Goal: Task Accomplishment & Management: Complete application form

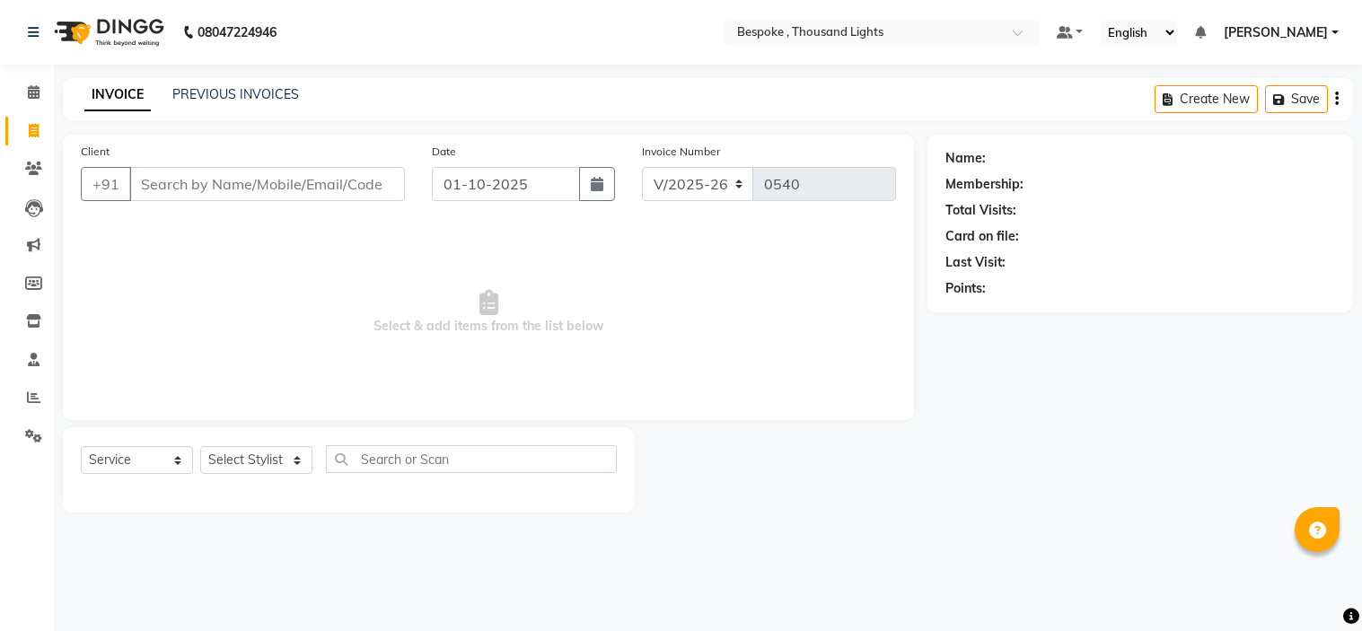
select select "8177"
select select "service"
type input "voucher guest"
click at [364, 172] on button "Add Client" at bounding box center [358, 184] width 92 height 34
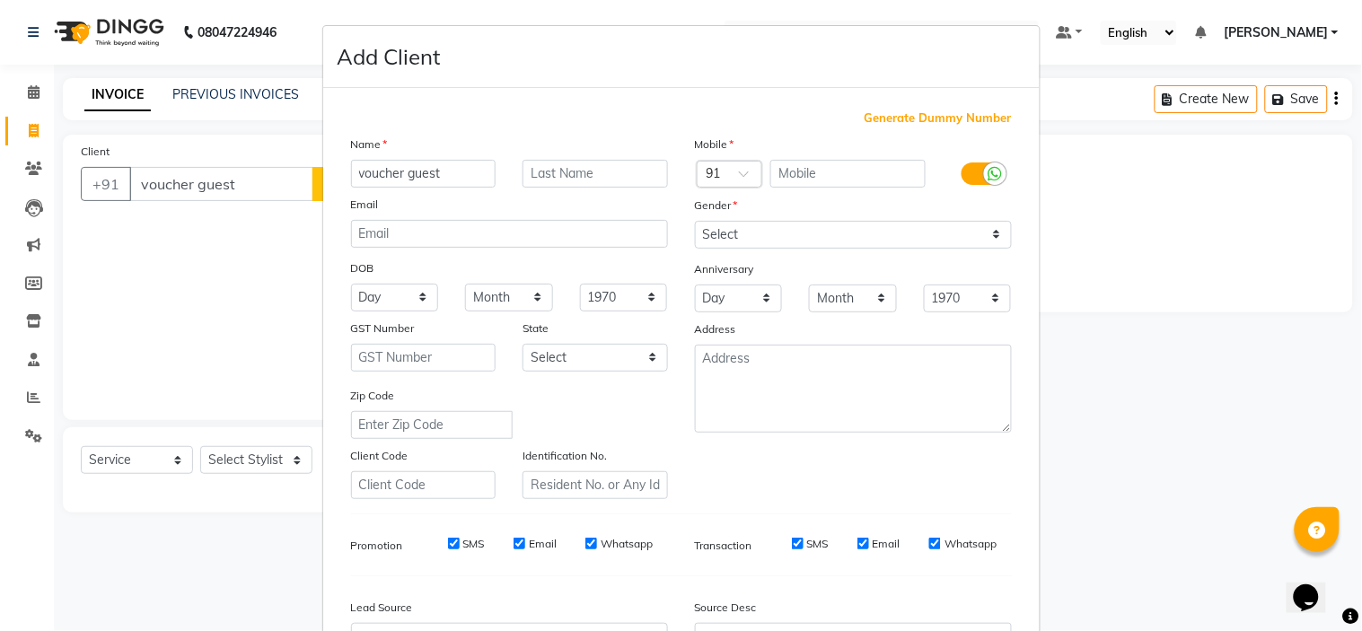
click at [959, 118] on span "Generate Dummy Number" at bounding box center [937, 118] width 147 height 18
type input "1362300000115"
checkbox input "false"
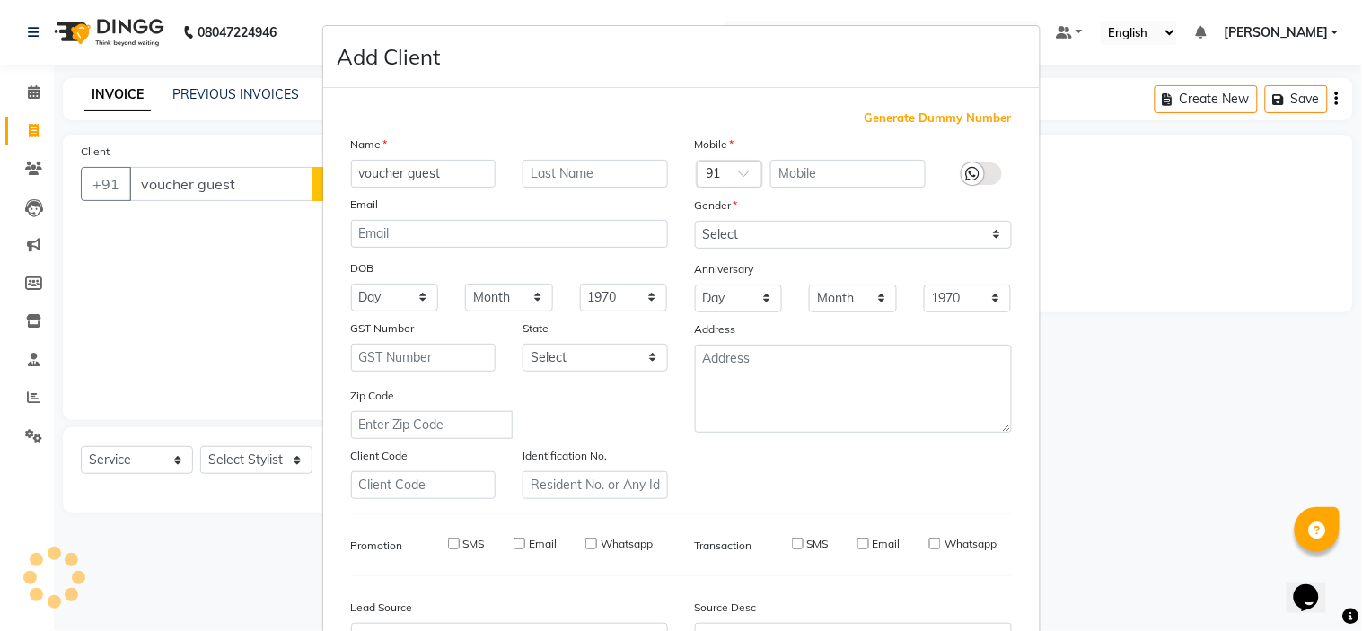
checkbox input "false"
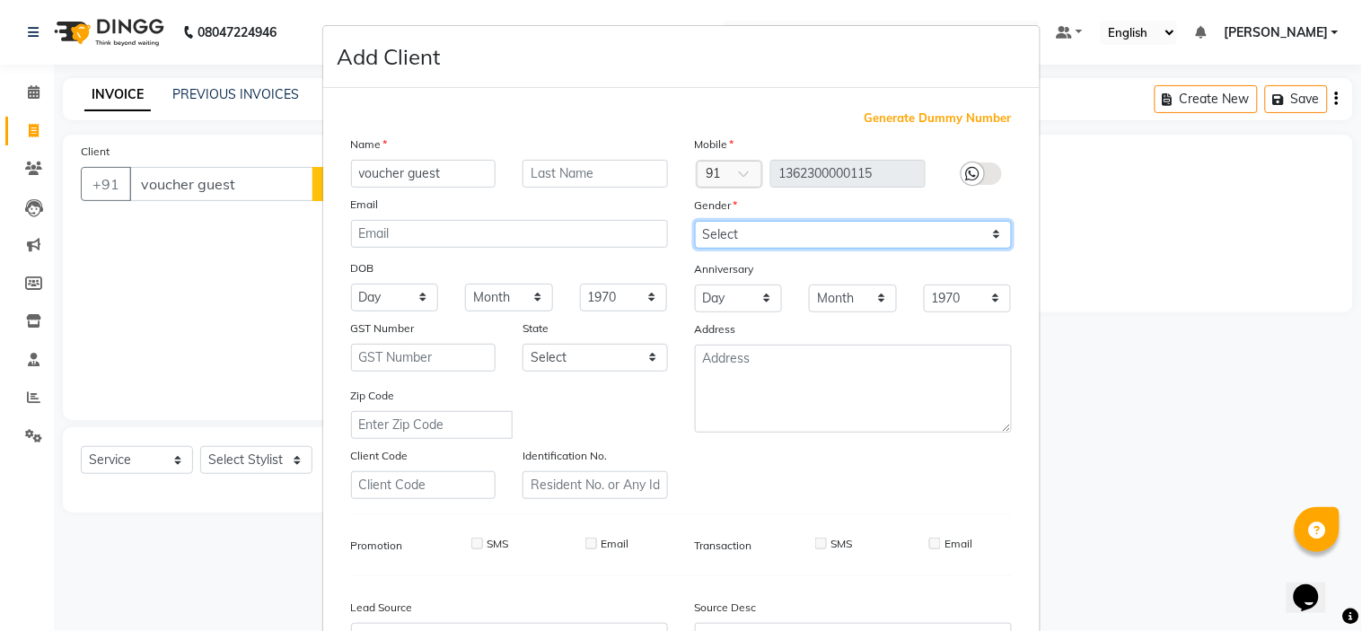
click at [784, 238] on select "Select Male Female Other Prefer Not To Say" at bounding box center [853, 235] width 317 height 28
select select "male"
click at [695, 221] on select "Select Male Female Other Prefer Not To Say" at bounding box center [853, 235] width 317 height 28
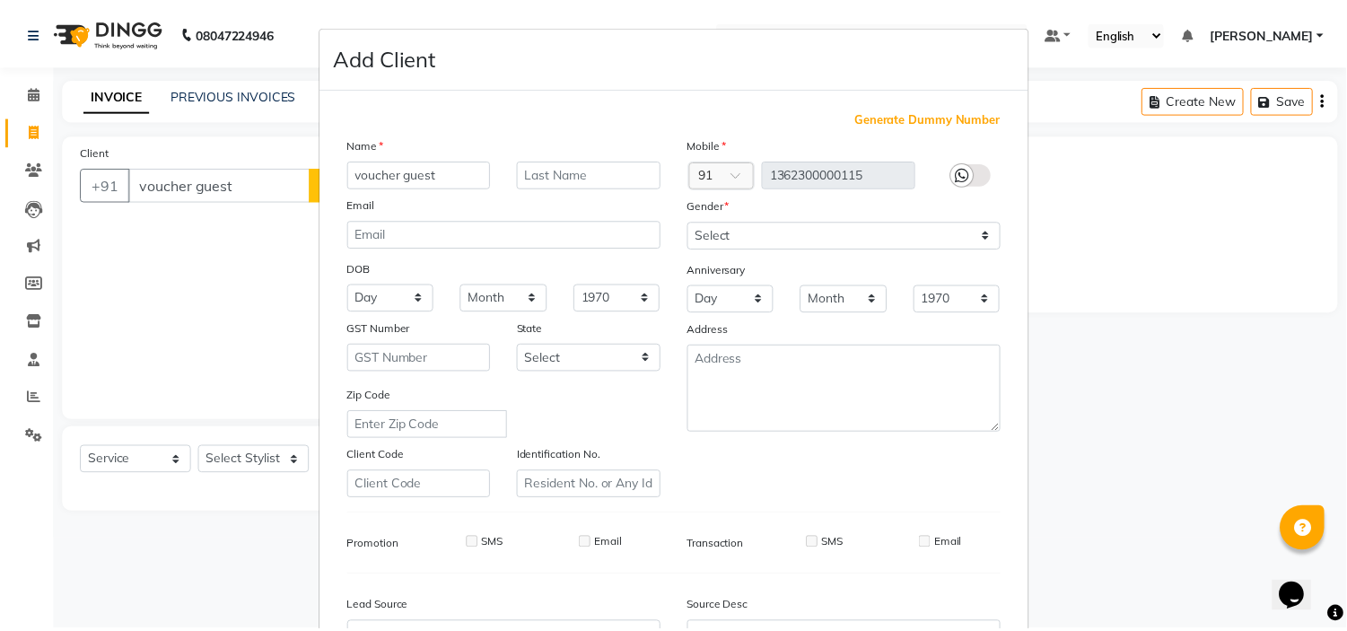
scroll to position [198, 0]
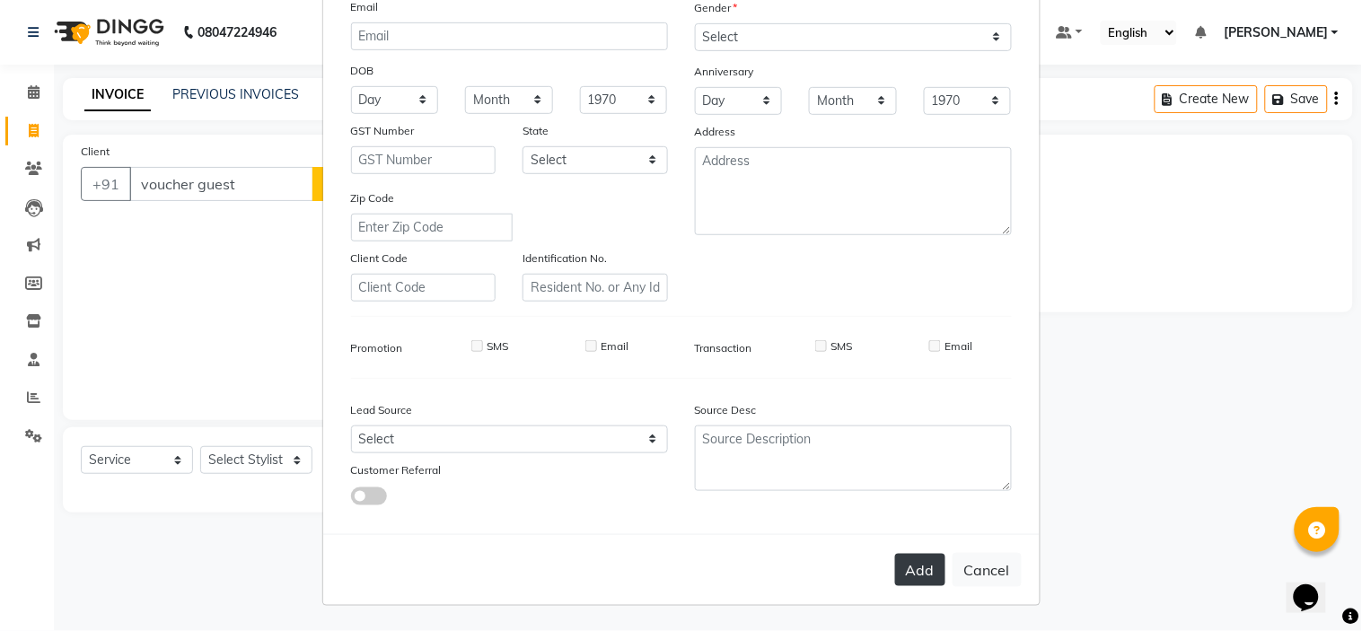
click at [914, 571] on button "Add" at bounding box center [920, 570] width 50 height 32
type input "1362300000115"
select select
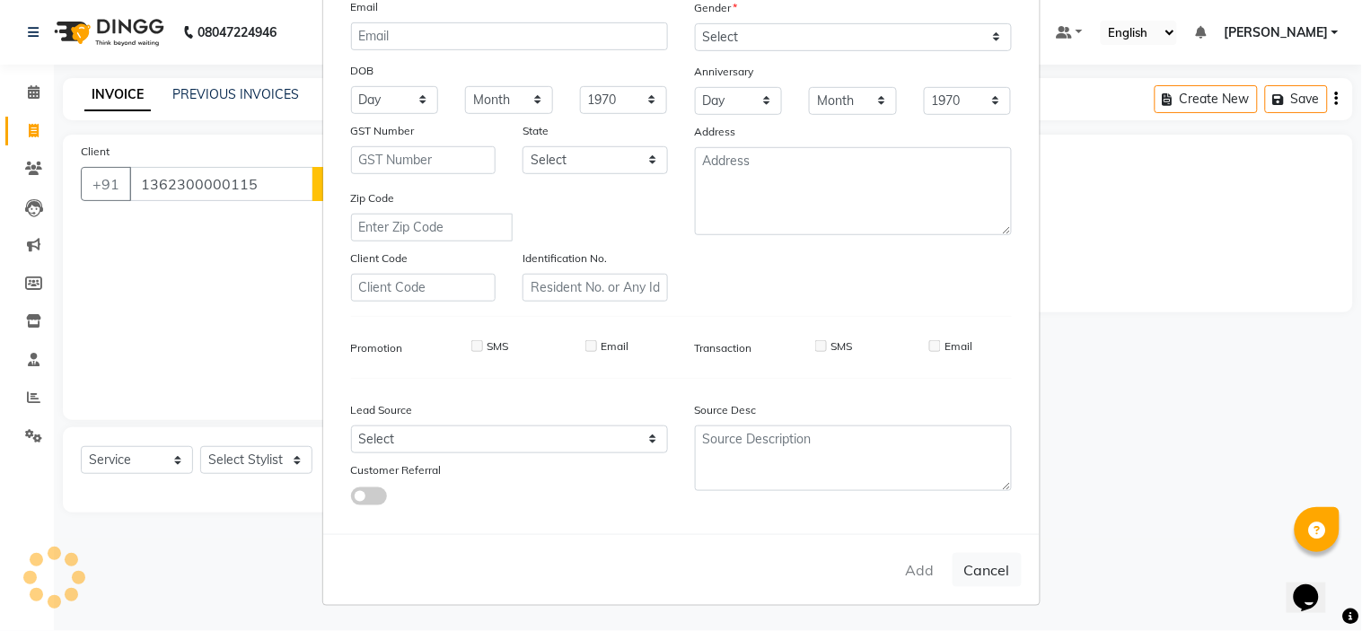
select select
checkbox input "false"
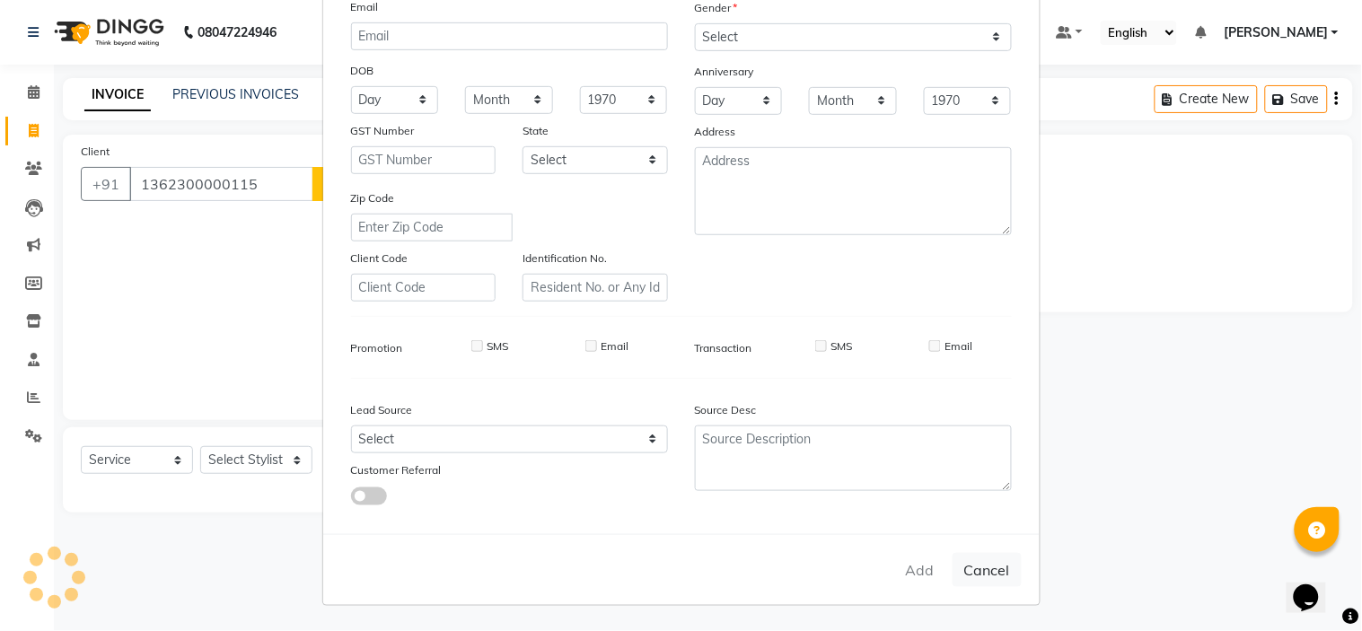
checkbox input "false"
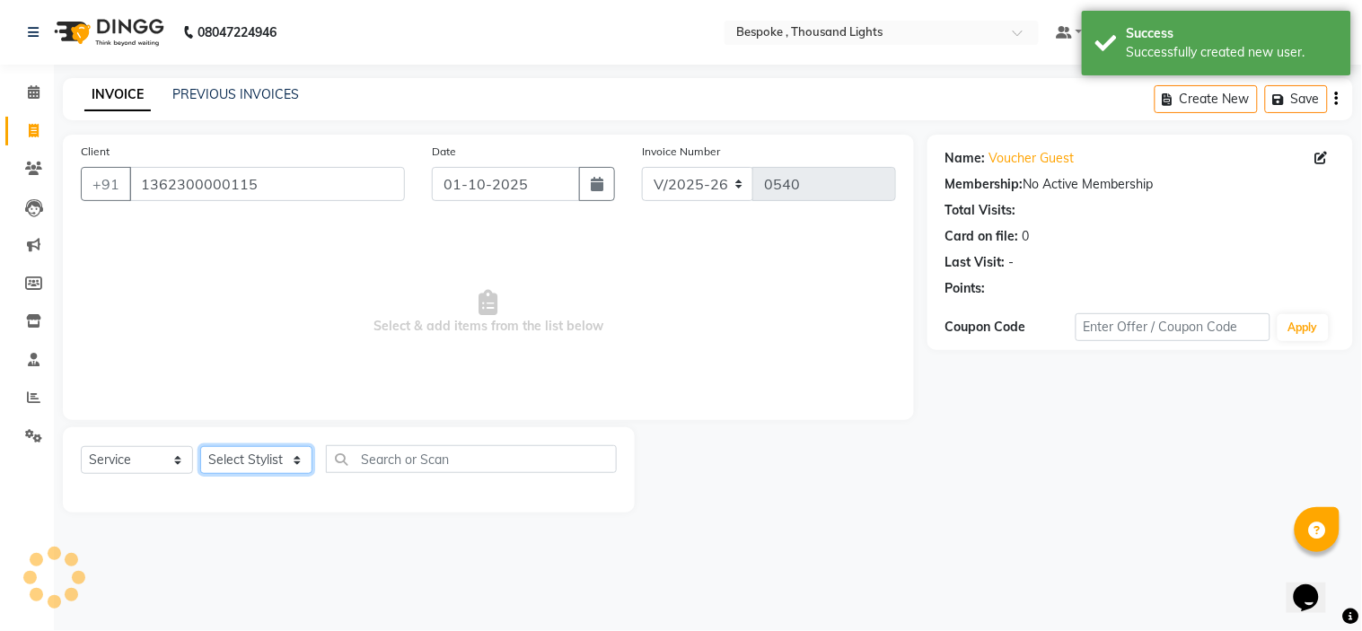
click at [250, 456] on select "Select Stylist [PERSON_NAME] CHINGSONKIM [PERSON_NAME] [PERSON_NAME] [PERSON_NA…" at bounding box center [256, 460] width 112 height 28
select select "90688"
click at [200, 447] on select "Select Stylist [PERSON_NAME] CHINGSONKIM [PERSON_NAME] [PERSON_NAME] [PERSON_NA…" at bounding box center [256, 460] width 112 height 28
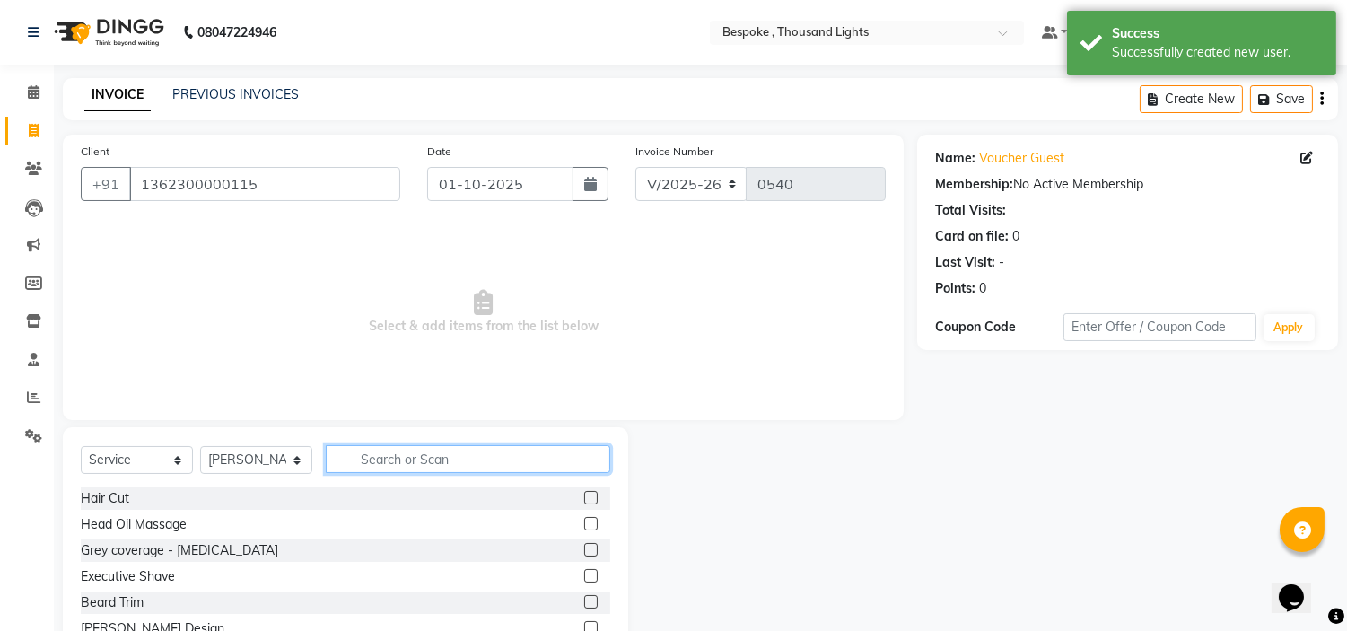
click at [489, 458] on input "text" at bounding box center [468, 459] width 285 height 28
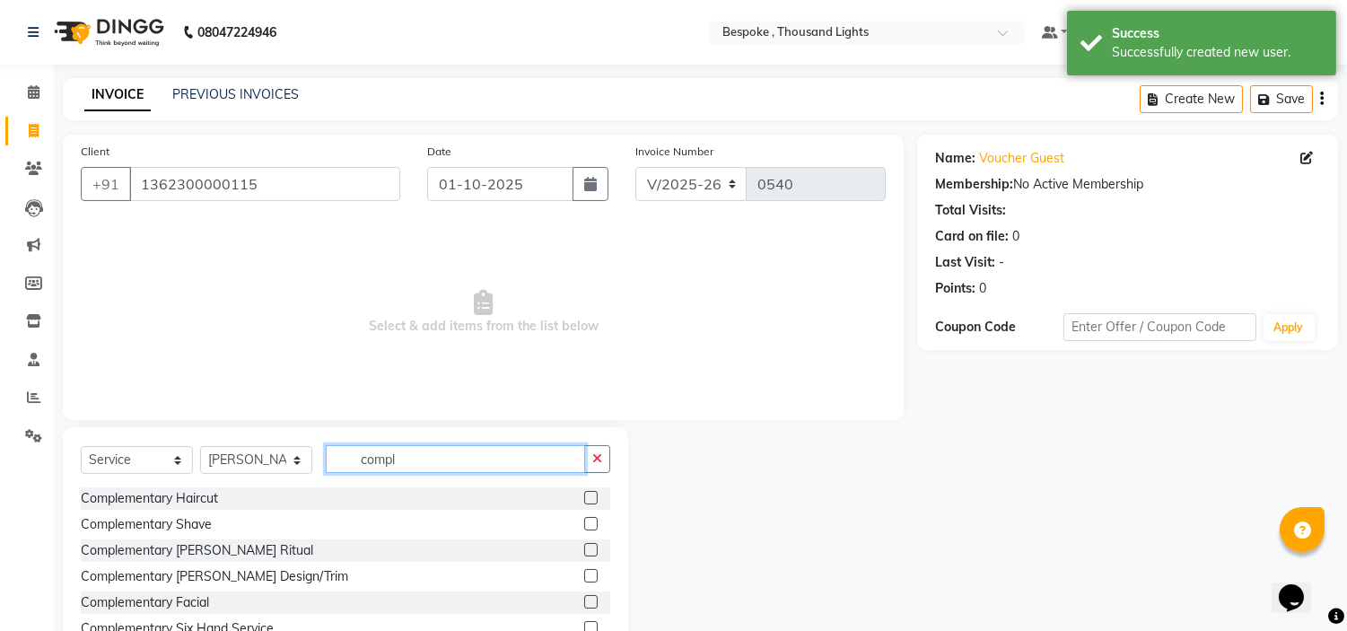
type input "compl"
click at [584, 496] on label at bounding box center [590, 497] width 13 height 13
click at [584, 496] on input "checkbox" at bounding box center [590, 499] width 12 height 12
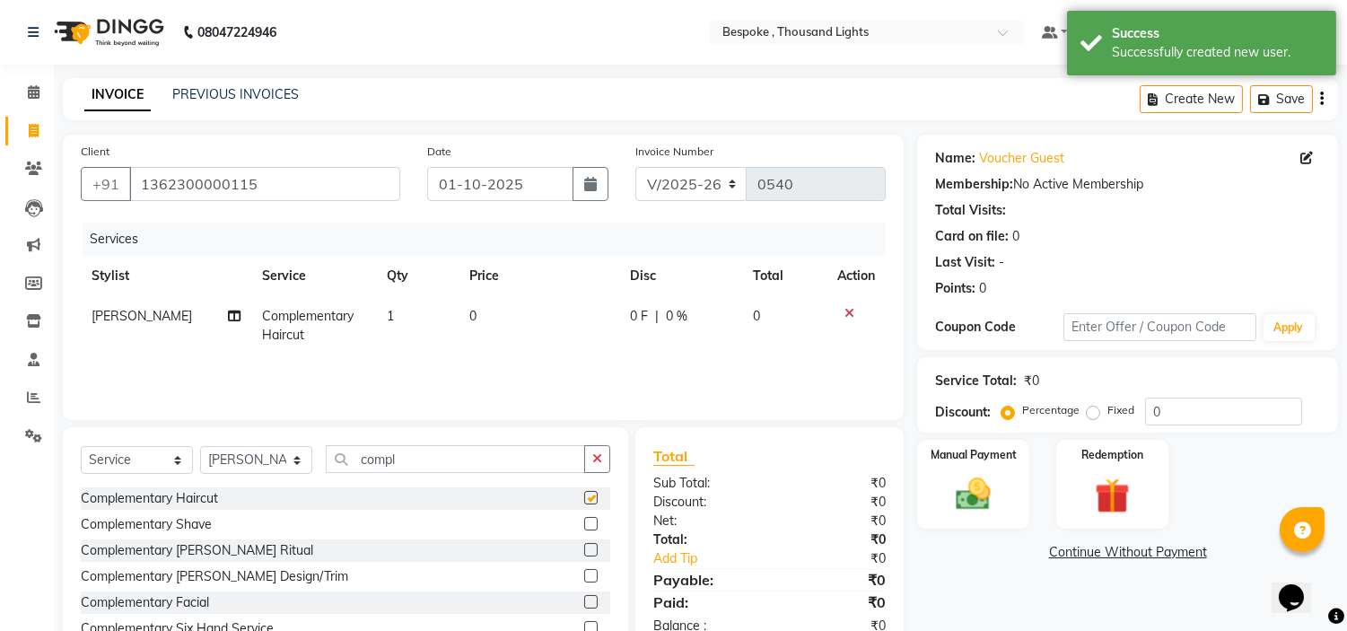
checkbox input "false"
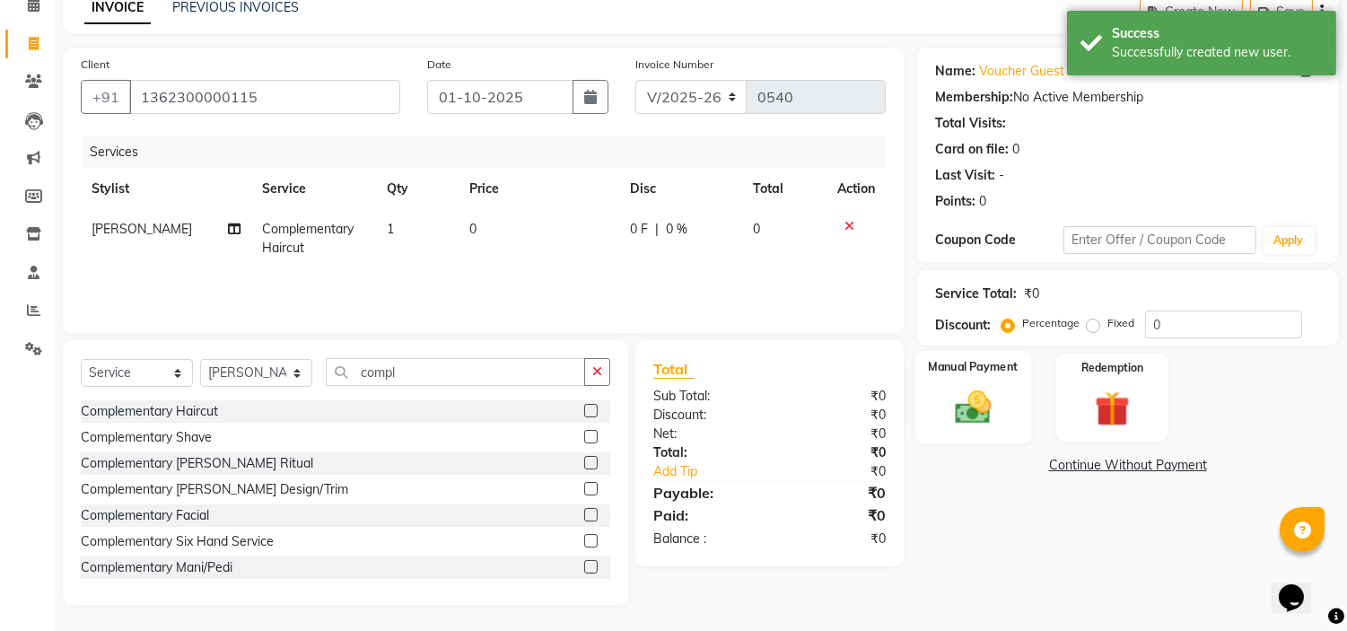
click at [957, 418] on img at bounding box center [973, 408] width 59 height 42
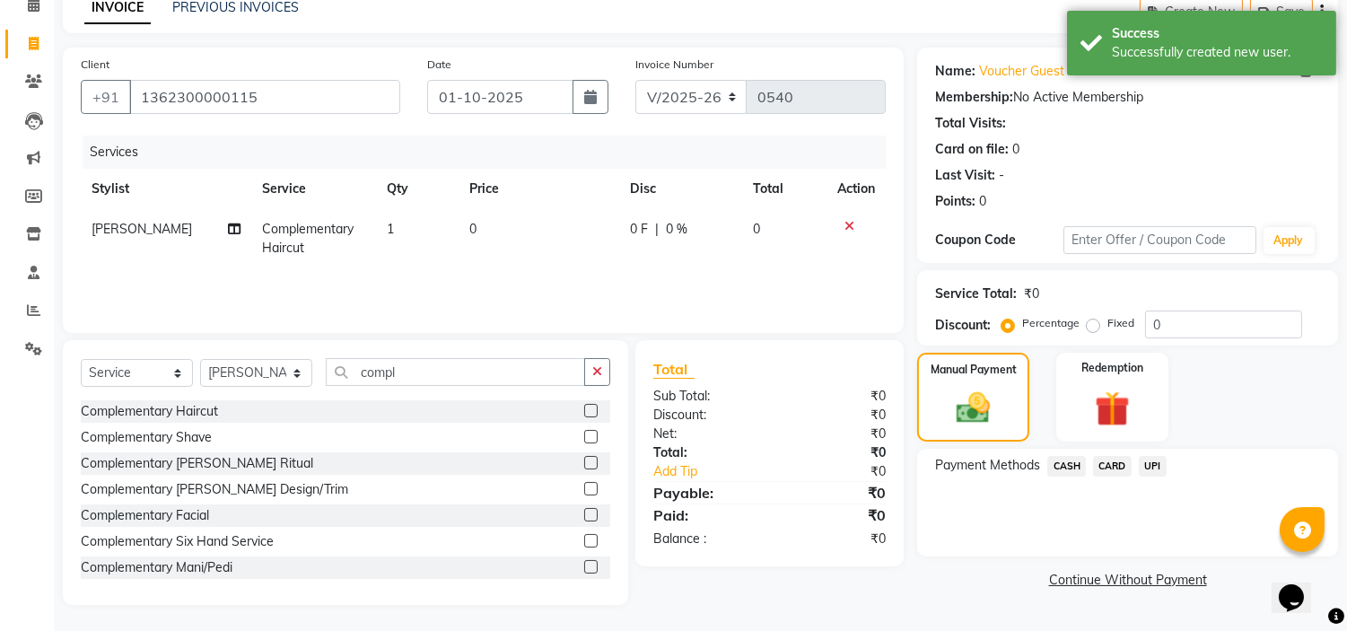
click at [1069, 465] on span "CASH" at bounding box center [1066, 466] width 39 height 21
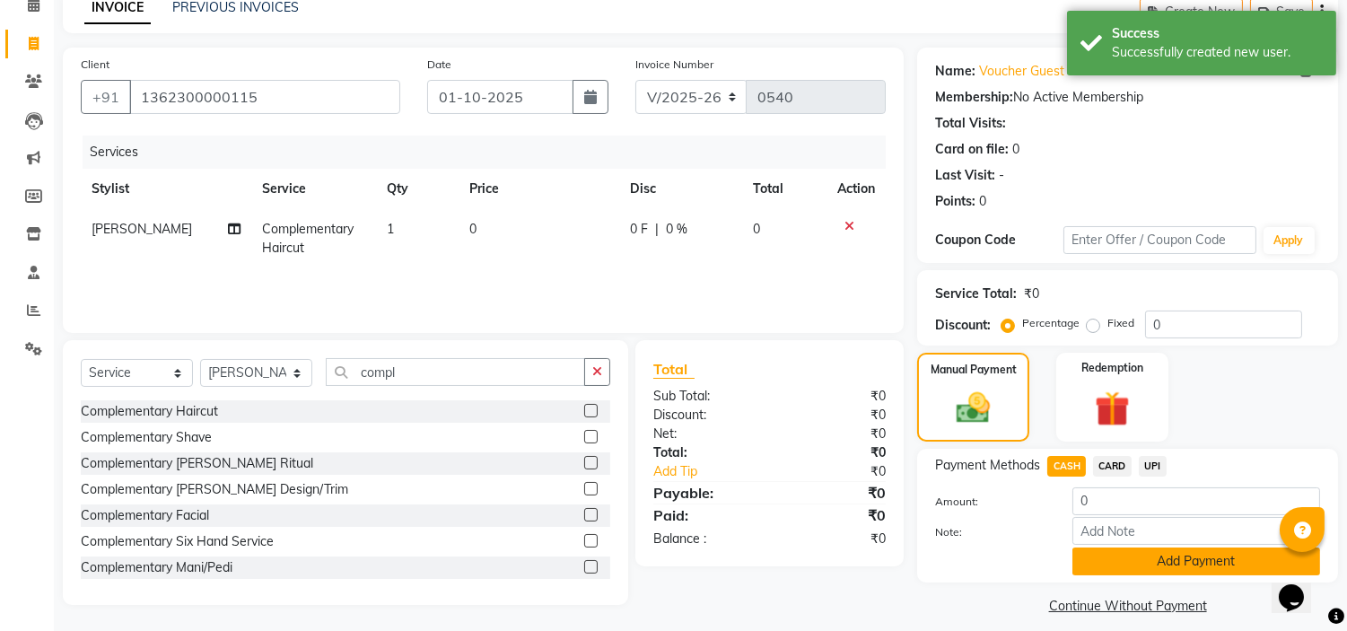
click at [1113, 560] on button "Add Payment" at bounding box center [1197, 561] width 248 height 28
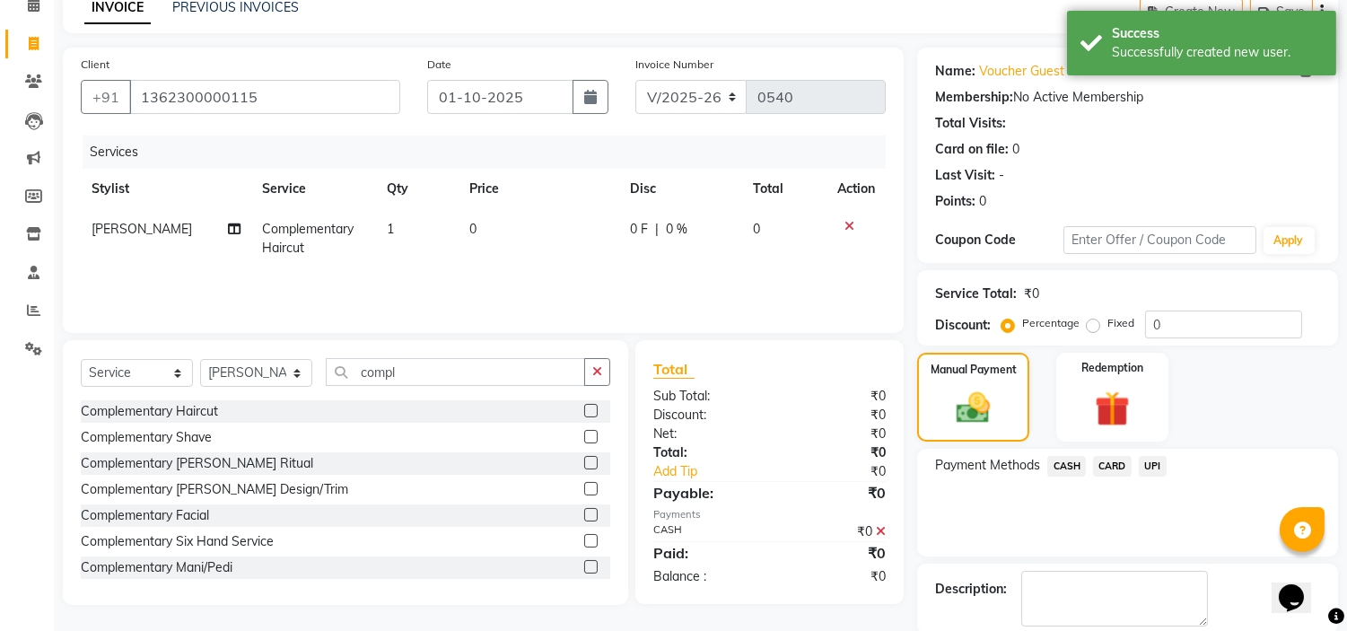
scroll to position [176, 0]
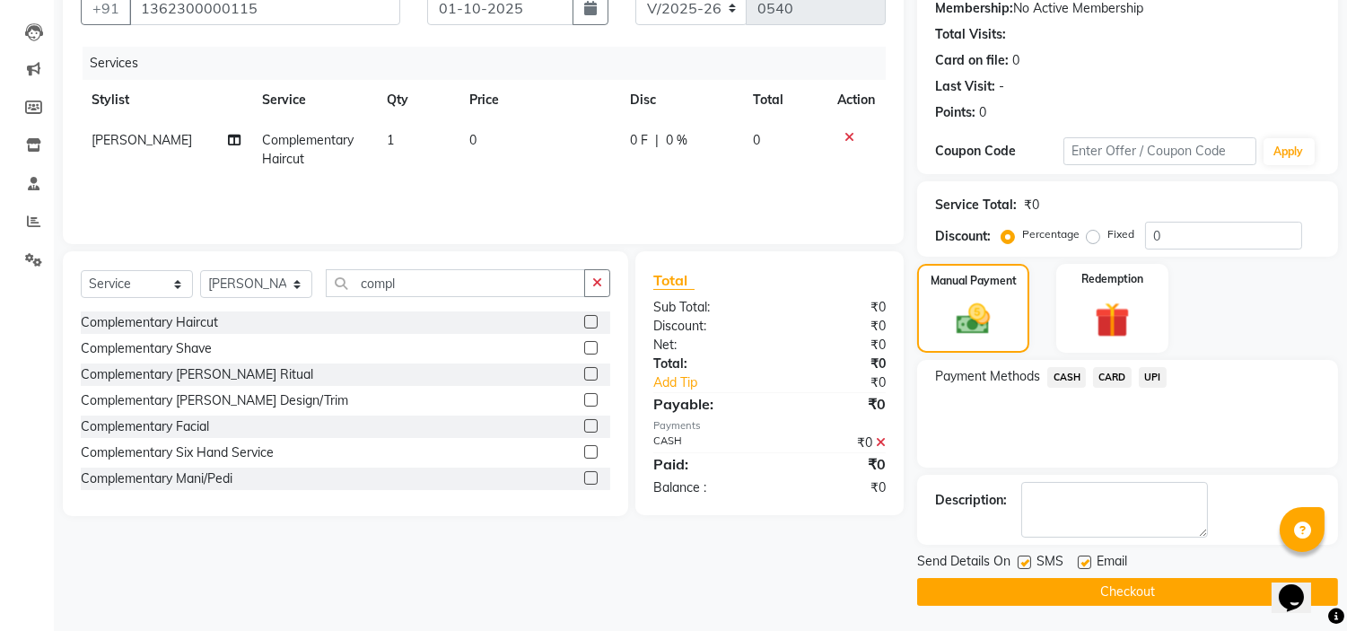
click at [1145, 585] on button "Checkout" at bounding box center [1127, 592] width 421 height 28
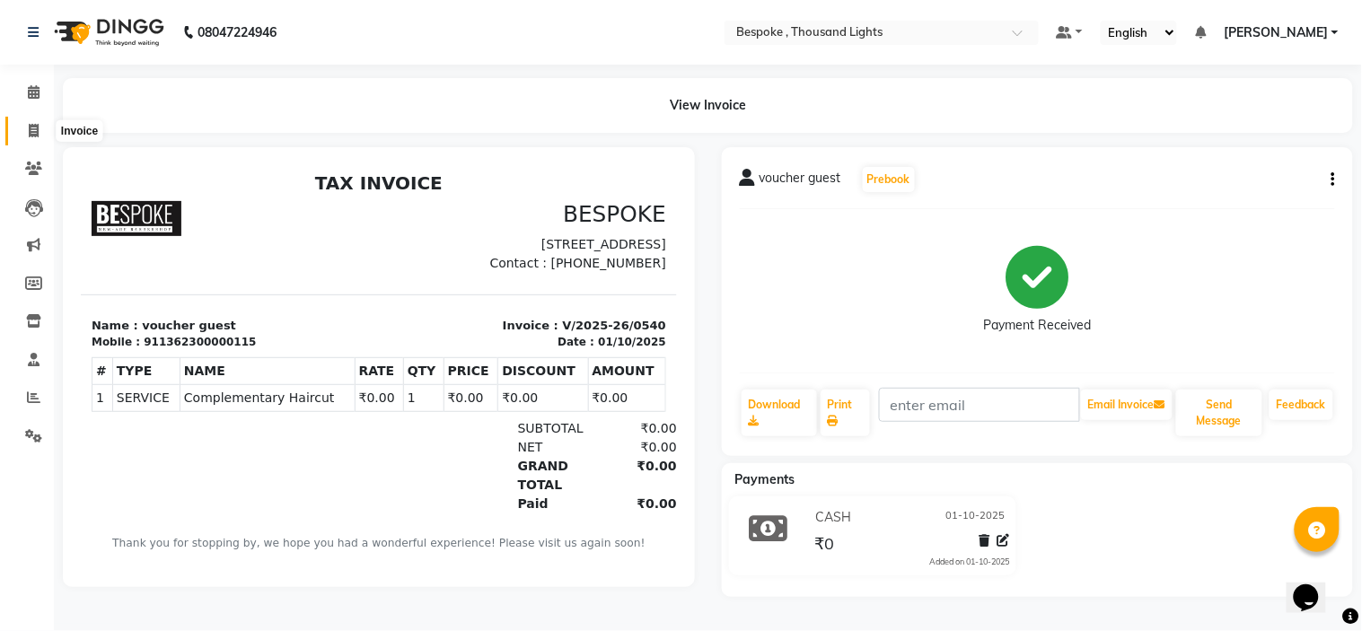
click at [29, 133] on icon at bounding box center [34, 130] width 10 height 13
select select "service"
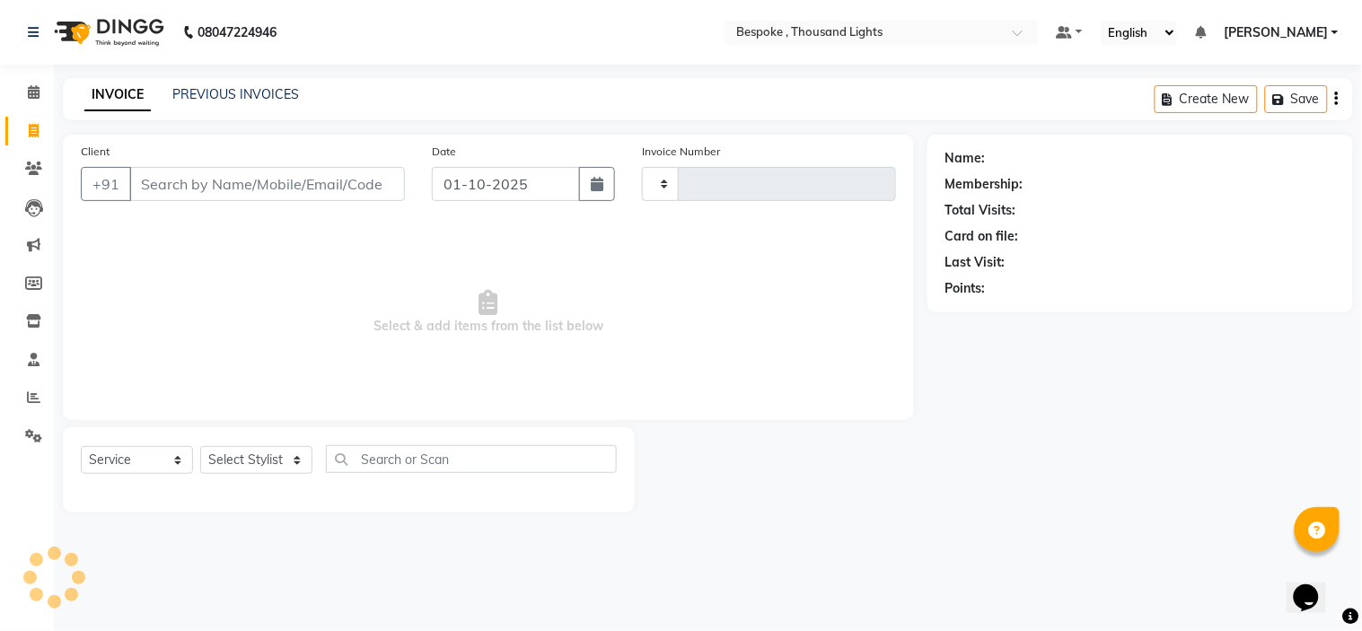
type input "0541"
select select "8177"
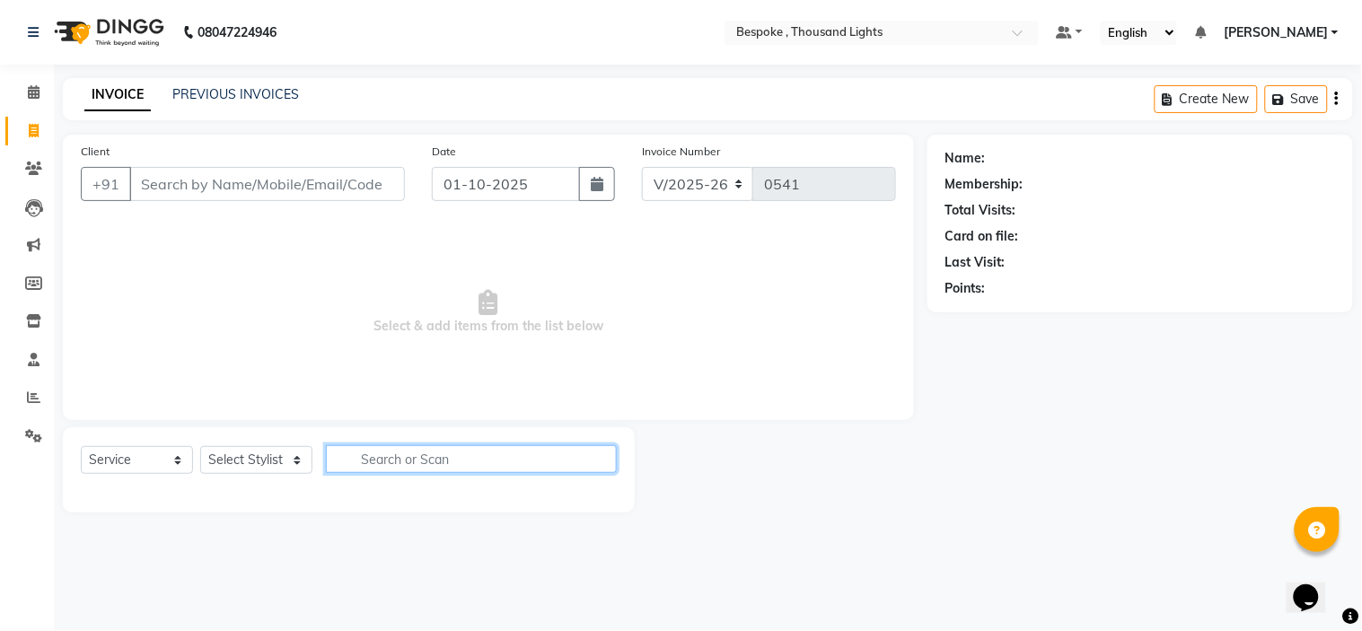
click at [389, 464] on input "text" at bounding box center [471, 459] width 291 height 28
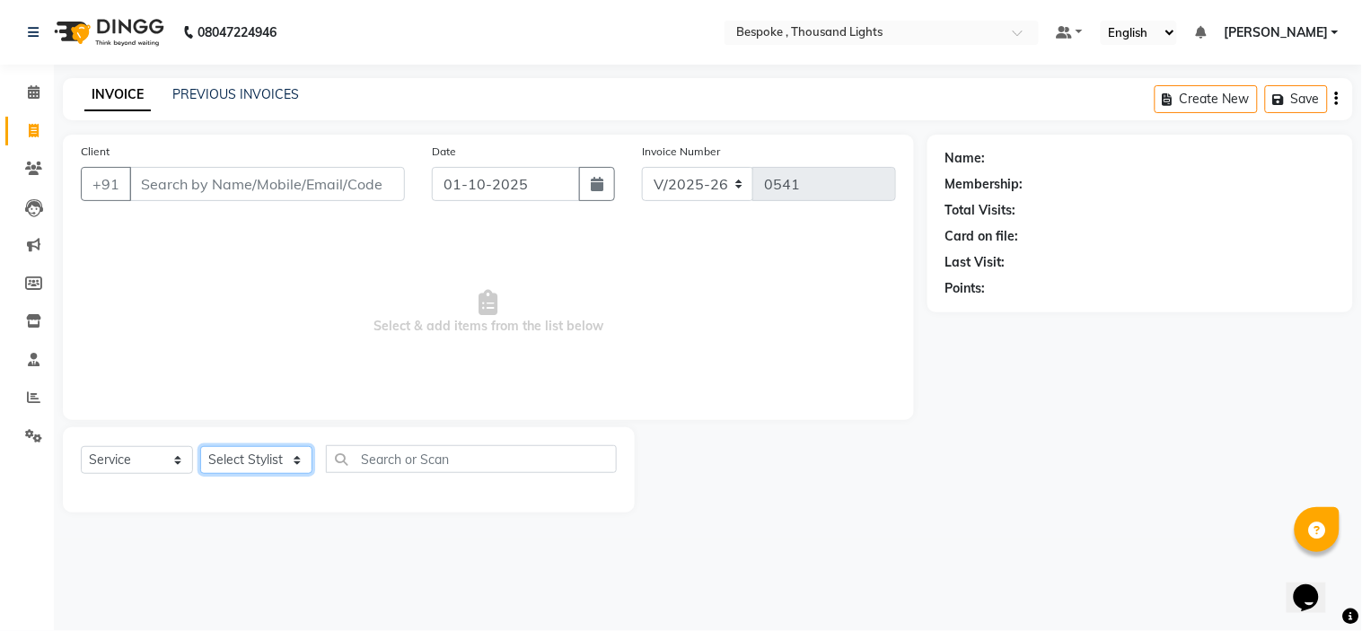
click at [301, 461] on select "Select Stylist [PERSON_NAME] CHINGSONKIM [PERSON_NAME] [PERSON_NAME] [PERSON_NA…" at bounding box center [256, 460] width 112 height 28
select select "88074"
click at [200, 447] on select "Select Stylist [PERSON_NAME] CHINGSONKIM [PERSON_NAME] [PERSON_NAME] [PERSON_NA…" at bounding box center [256, 460] width 112 height 28
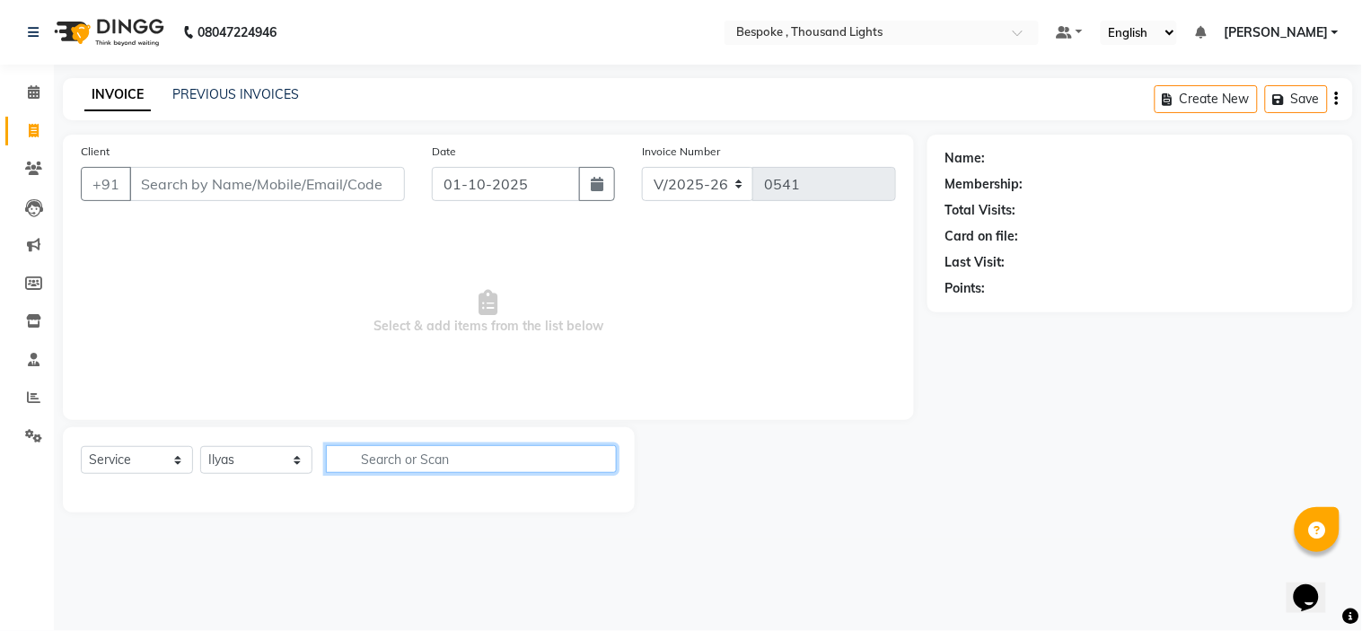
click at [369, 450] on input "text" at bounding box center [471, 459] width 291 height 28
type input "h"
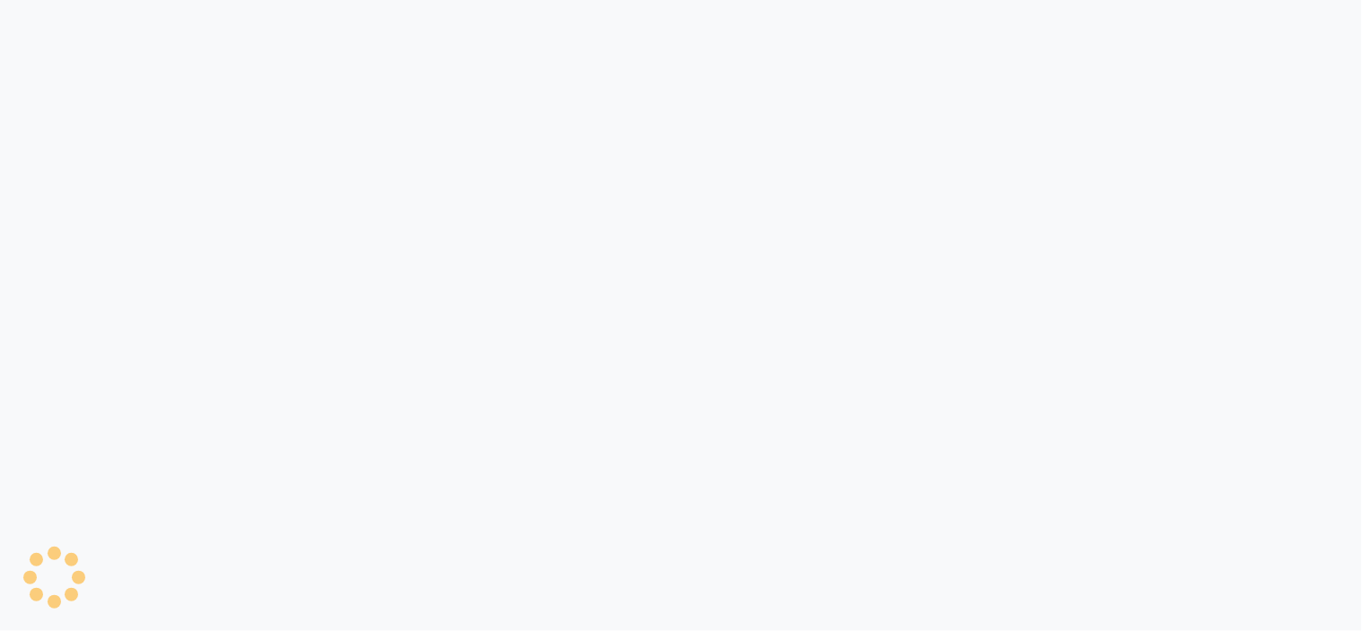
select select "8177"
select select "service"
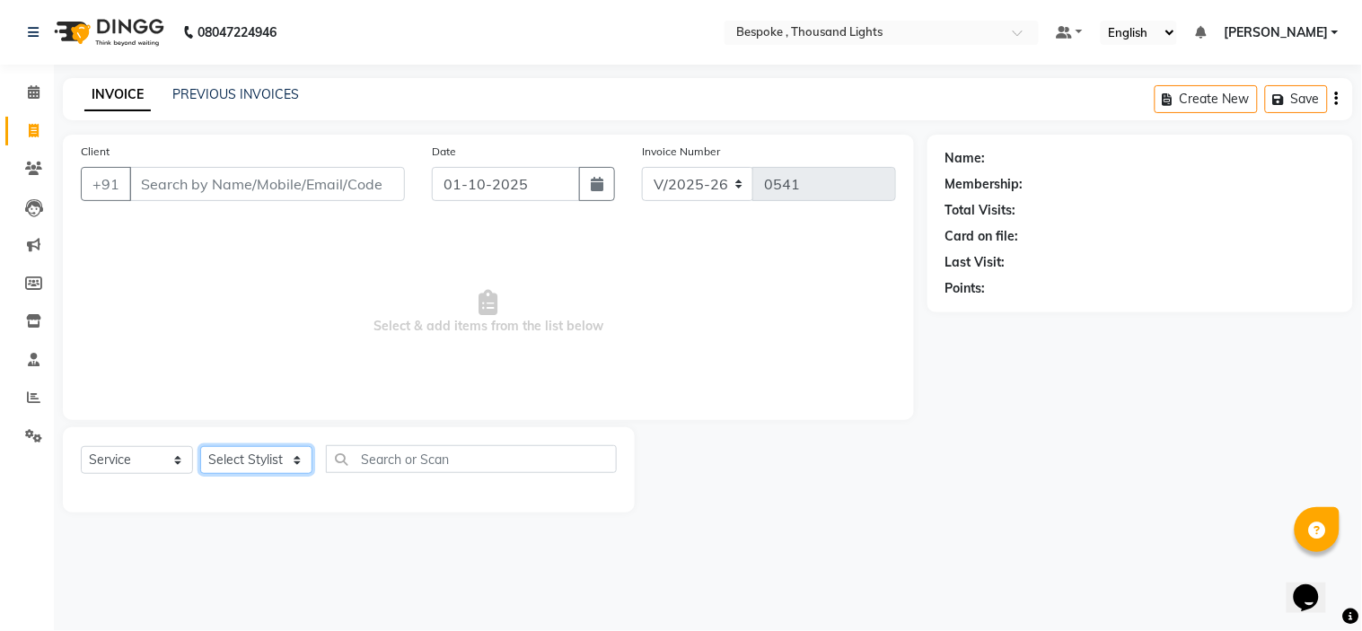
click at [231, 470] on select "Select Stylist [PERSON_NAME] CHINGSONKIM [PERSON_NAME] [PERSON_NAME] [PERSON_NA…" at bounding box center [256, 460] width 112 height 28
select select "77187"
click at [200, 447] on select "Select Stylist [PERSON_NAME] CHINGSONKIM [PERSON_NAME] [PERSON_NAME] [PERSON_NA…" at bounding box center [256, 460] width 112 height 28
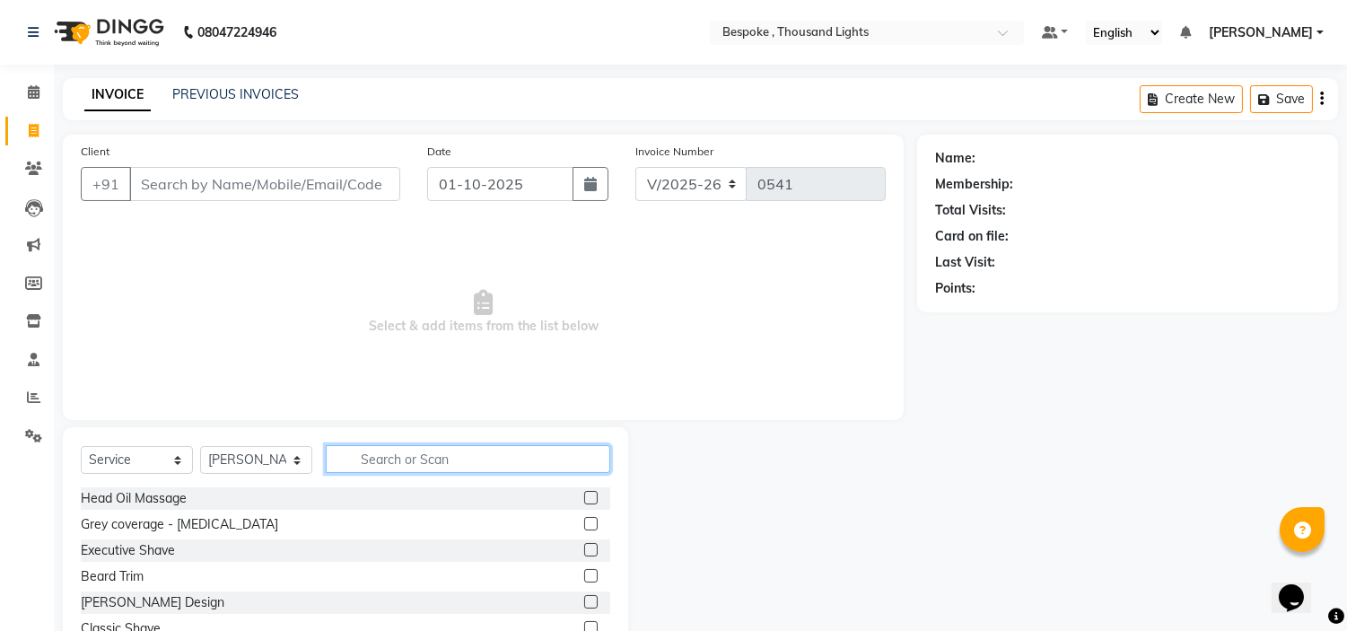
click at [379, 460] on input "text" at bounding box center [468, 459] width 285 height 28
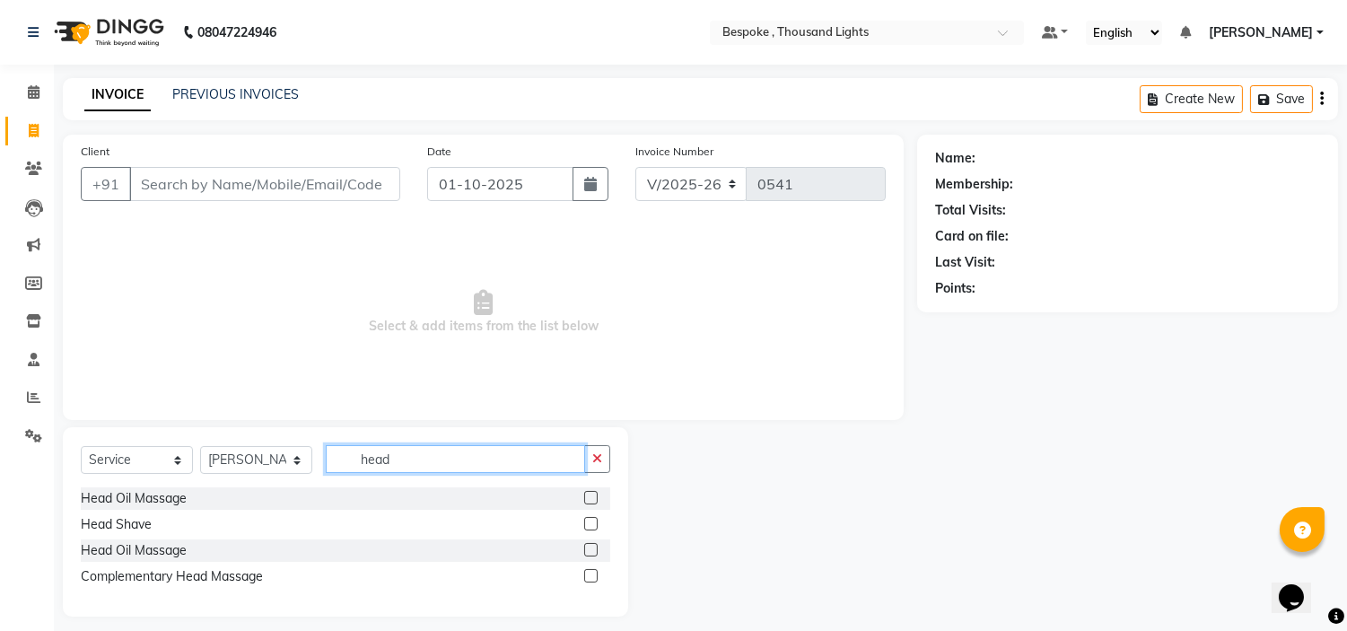
type input "head"
click at [588, 552] on label at bounding box center [590, 549] width 13 height 13
click at [588, 552] on input "checkbox" at bounding box center [590, 551] width 12 height 12
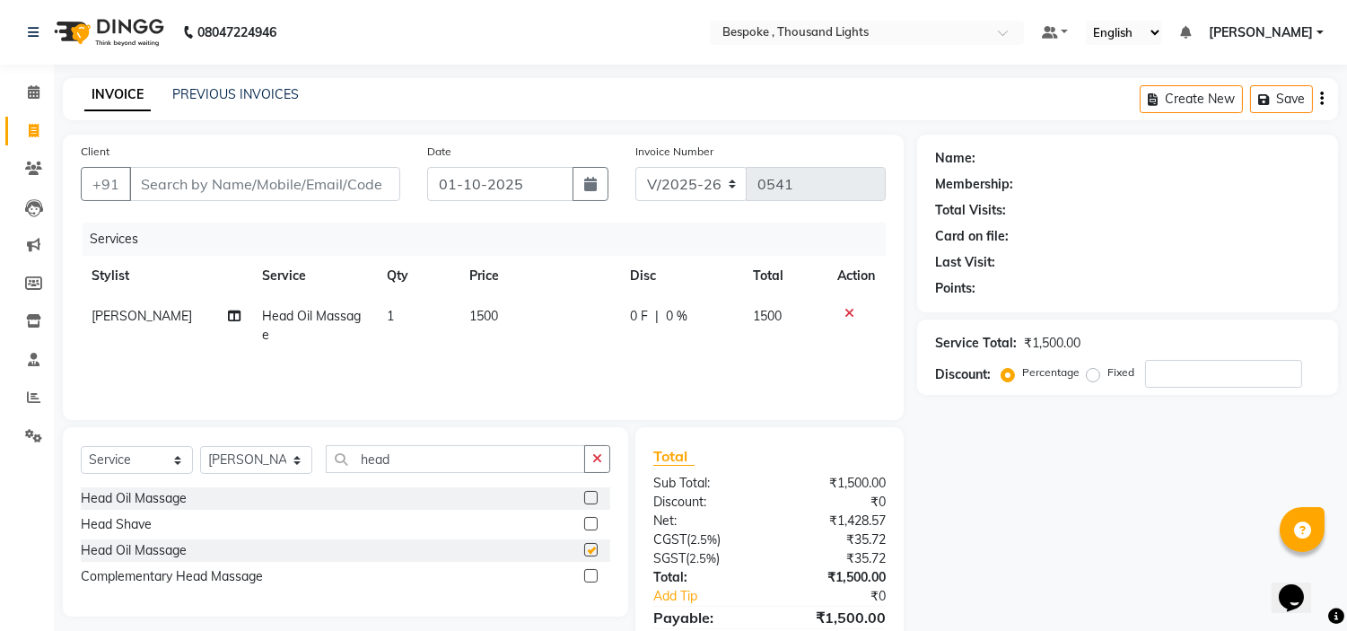
checkbox input "false"
drag, startPoint x: 407, startPoint y: 469, endPoint x: 291, endPoint y: 443, distance: 119.4
click at [293, 445] on div "Select Service Product Membership Package Voucher Prepaid Gift Card Select Styl…" at bounding box center [346, 466] width 530 height 42
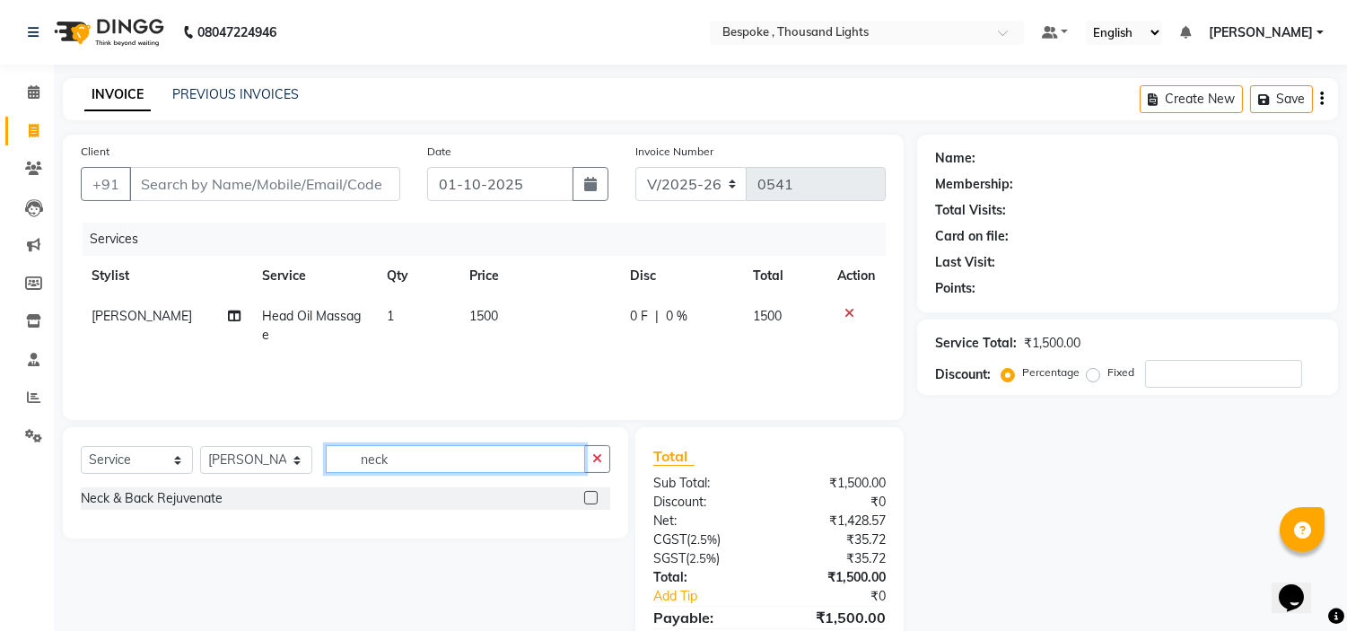
type input "neck"
click at [589, 501] on label at bounding box center [590, 497] width 13 height 13
click at [589, 501] on input "checkbox" at bounding box center [590, 499] width 12 height 12
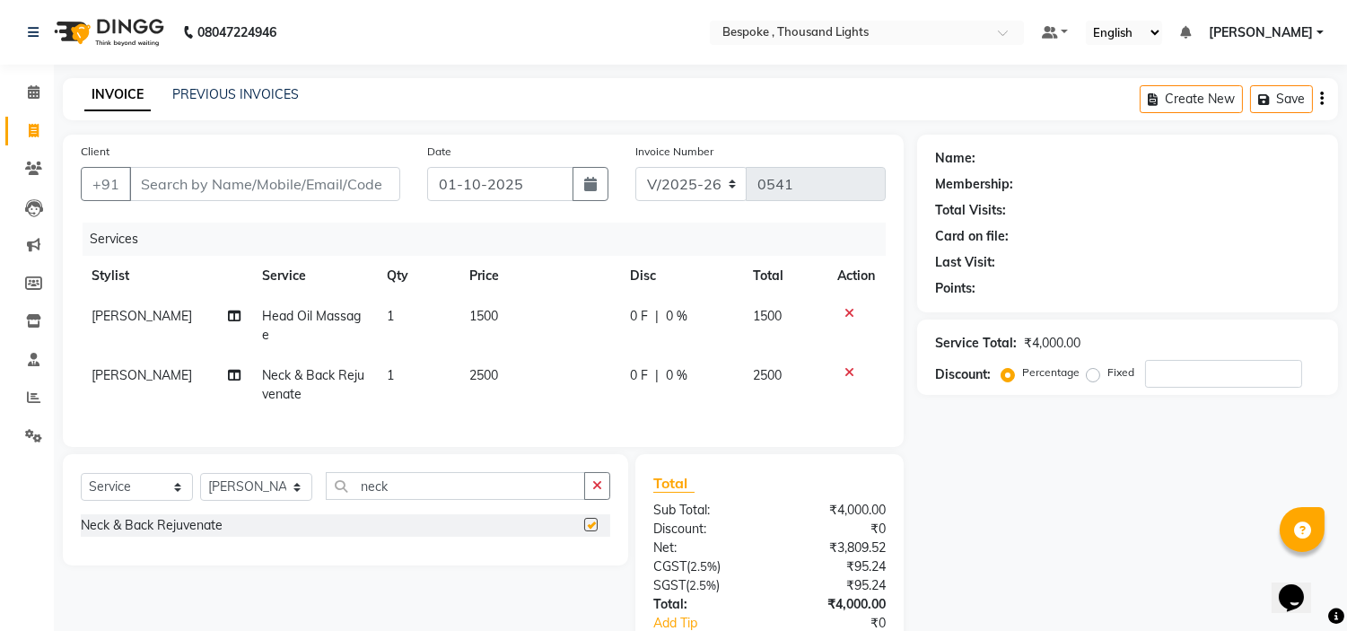
checkbox input "false"
click at [848, 314] on icon at bounding box center [850, 313] width 10 height 13
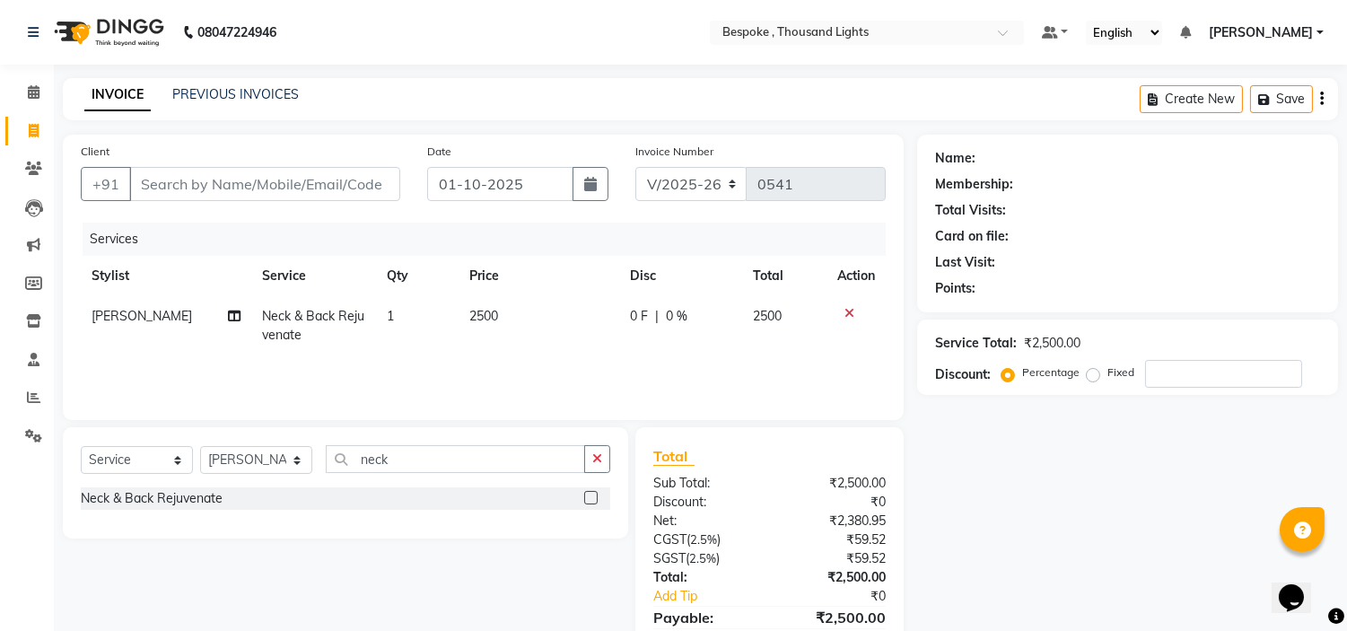
click at [848, 314] on icon at bounding box center [850, 313] width 10 height 13
